Goal: Find specific page/section

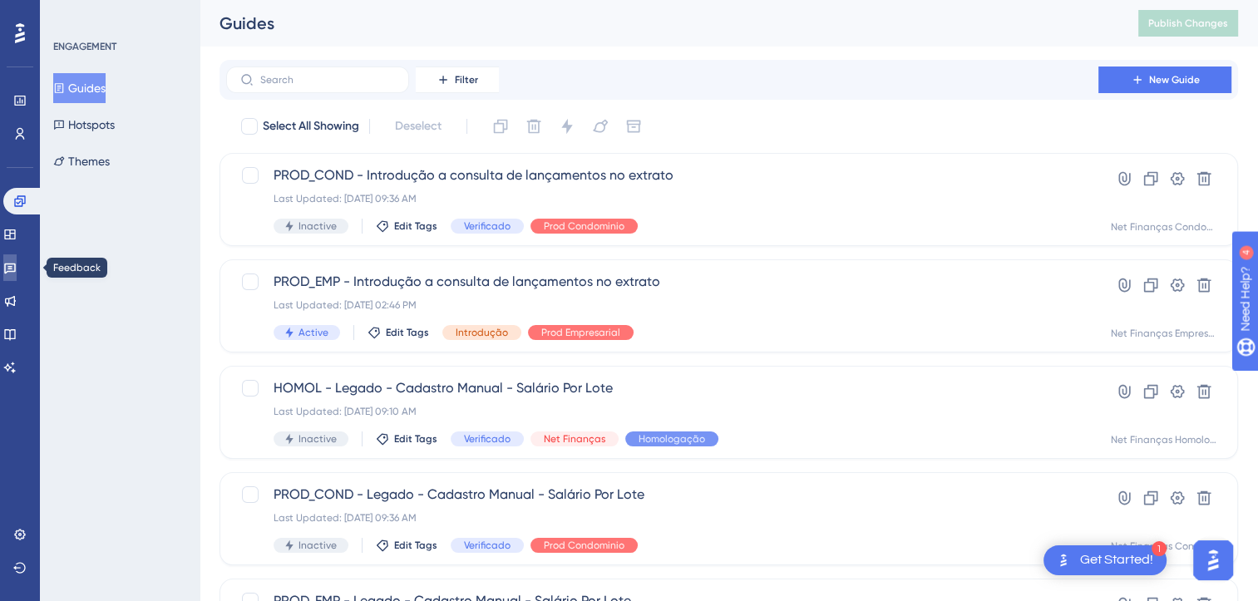
click at [16, 271] on icon at bounding box center [10, 269] width 12 height 11
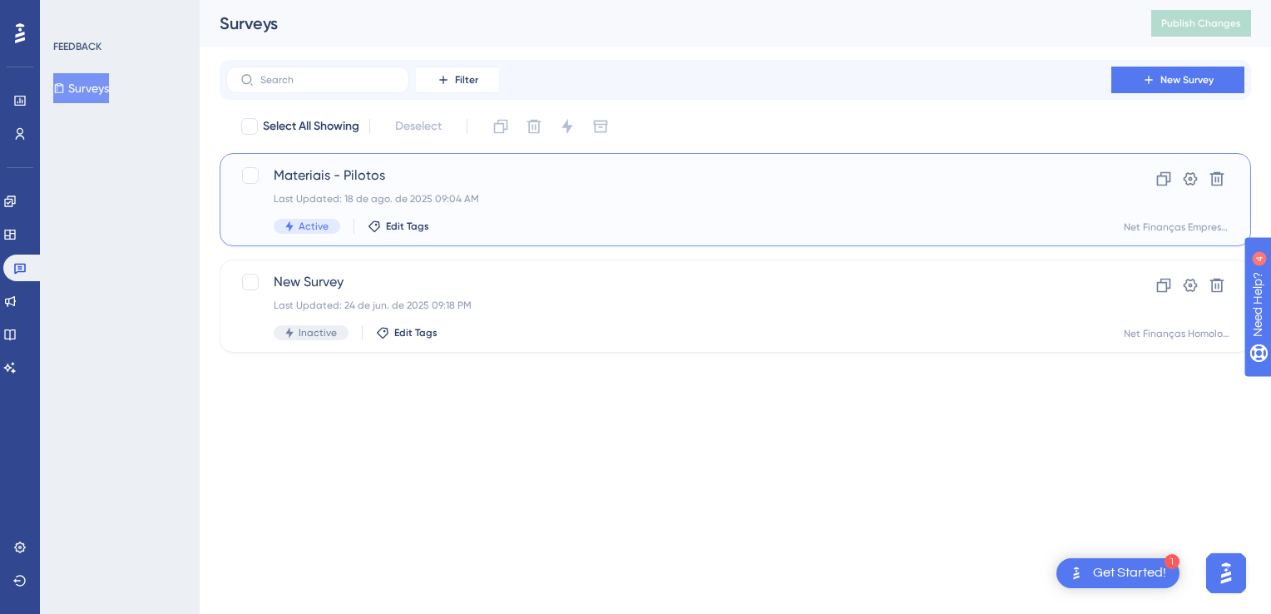
click at [481, 195] on div "Last Updated: 18 de ago. de 2025 09:04 AM" at bounding box center [669, 198] width 790 height 13
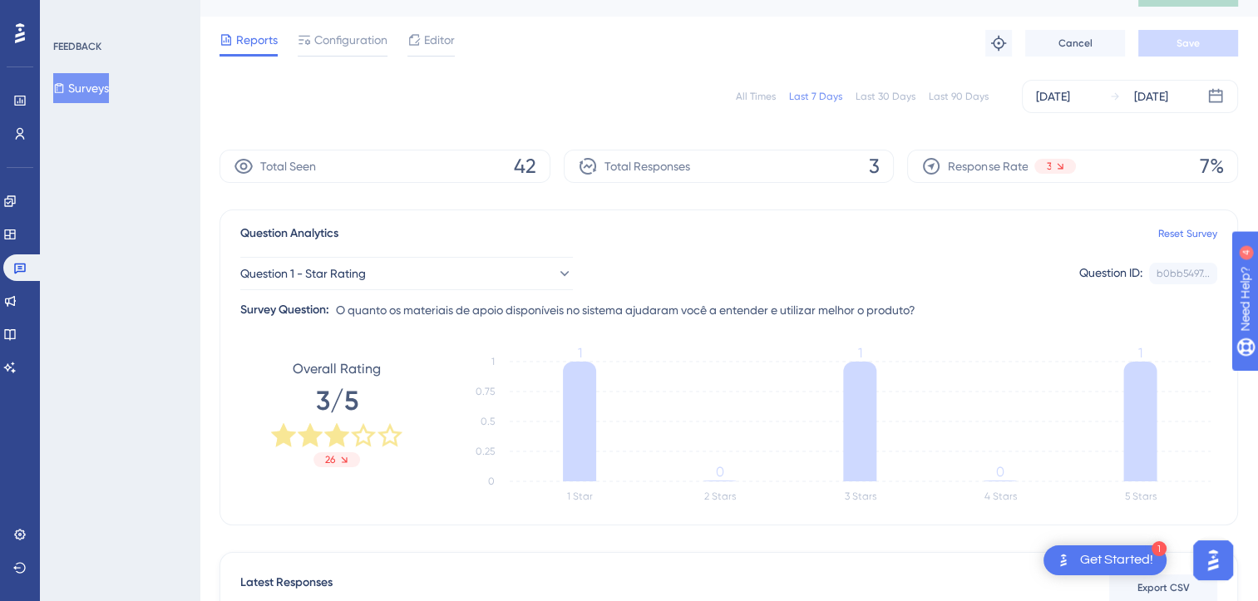
scroll to position [5, 0]
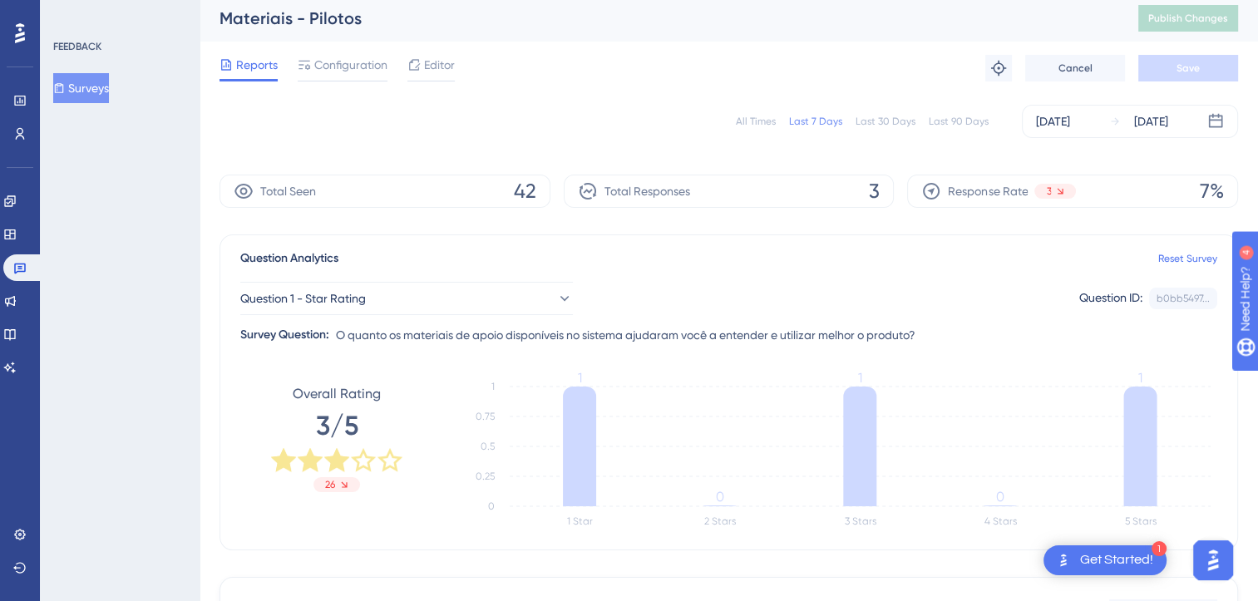
click at [766, 116] on div "All Times" at bounding box center [756, 121] width 40 height 13
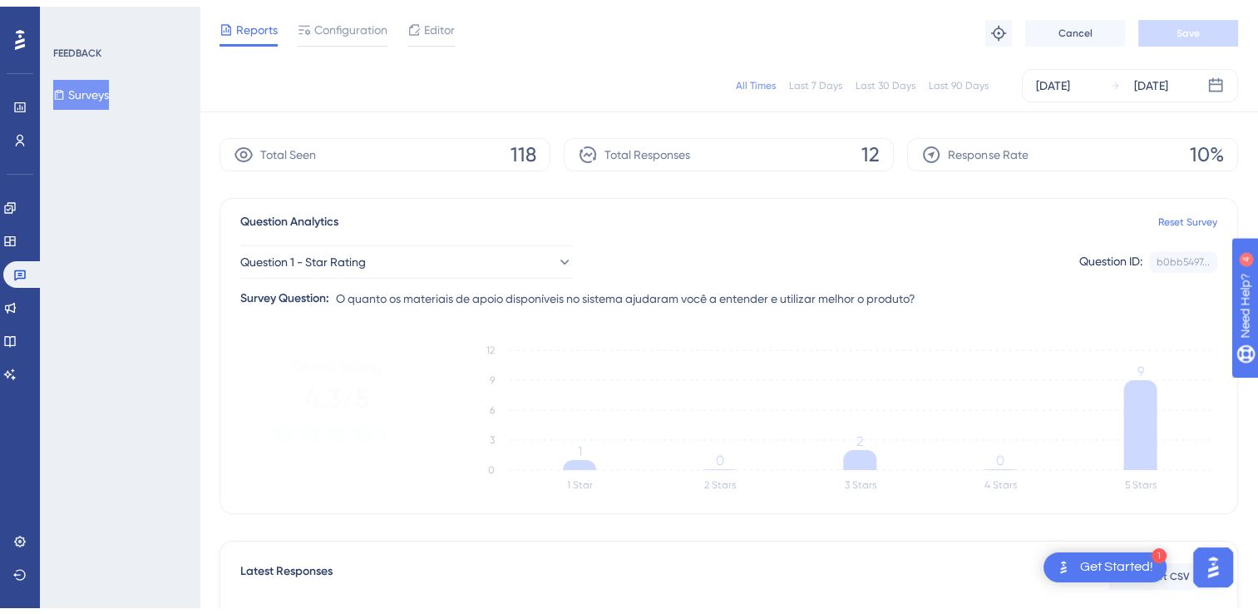
scroll to position [0, 0]
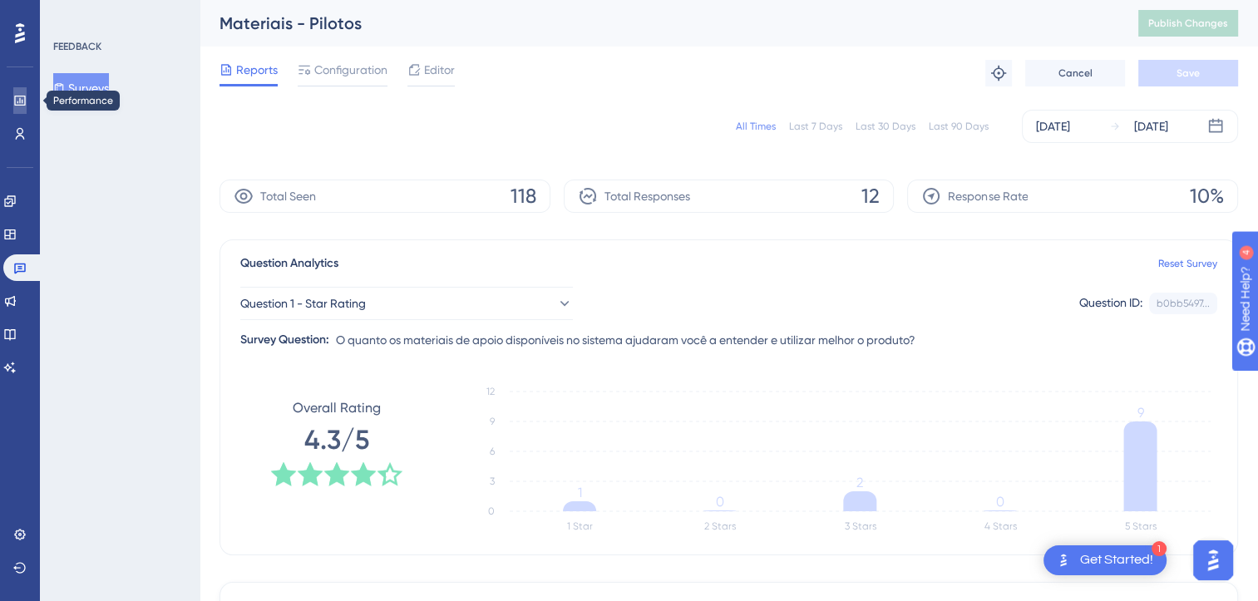
click at [27, 110] on link at bounding box center [19, 100] width 13 height 27
